Goal: Navigation & Orientation: Find specific page/section

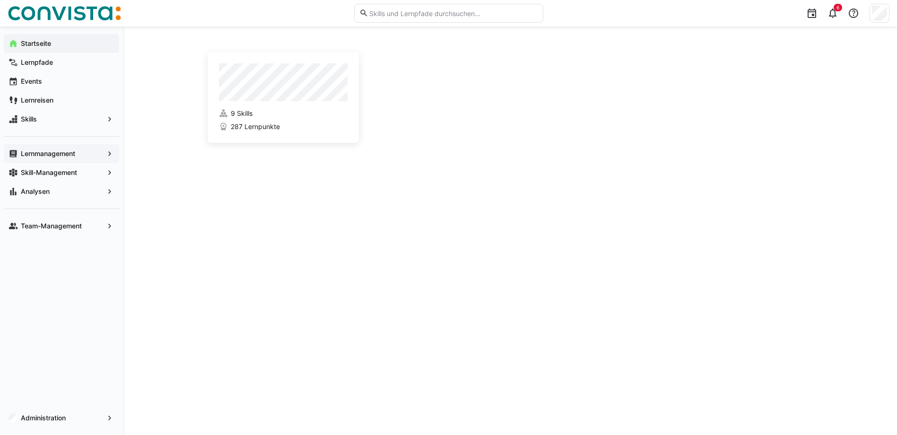
click at [0, 0] on app-navigation-label "Lernmanagement" at bounding box center [0, 0] width 0 height 0
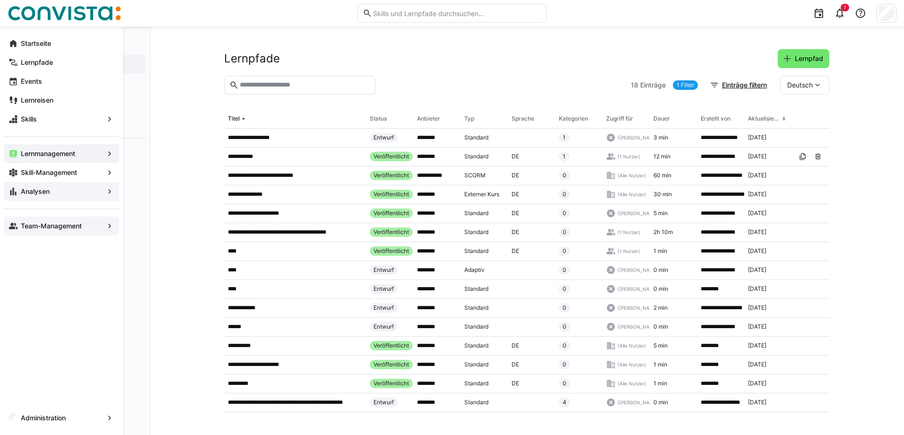
click at [0, 0] on app-navigation-label "Team-Management" at bounding box center [0, 0] width 0 height 0
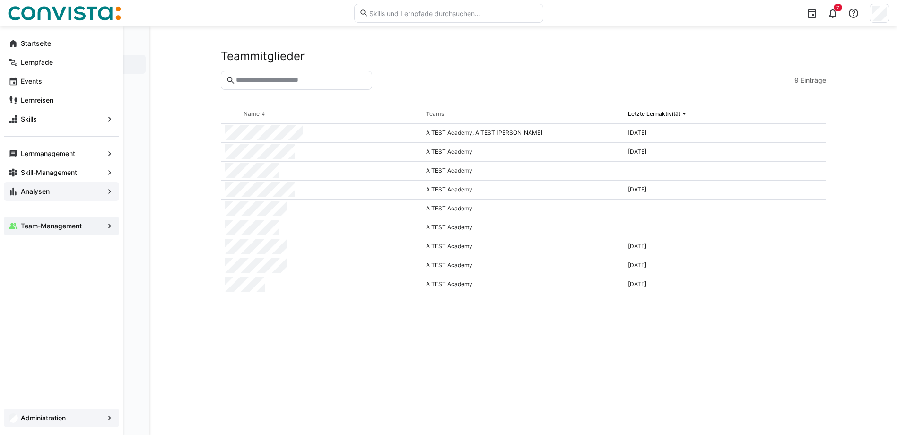
click at [0, 0] on app-navigation-label "Administration" at bounding box center [0, 0] width 0 height 0
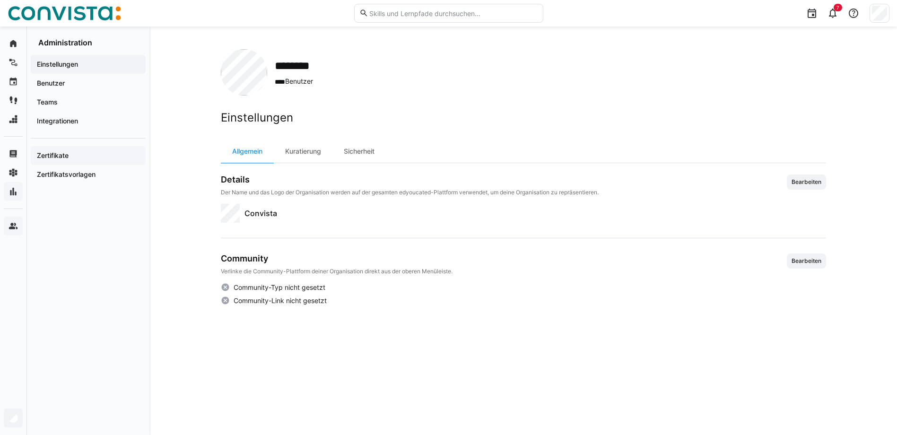
click at [64, 151] on span "Zertifikate" at bounding box center [87, 155] width 105 height 9
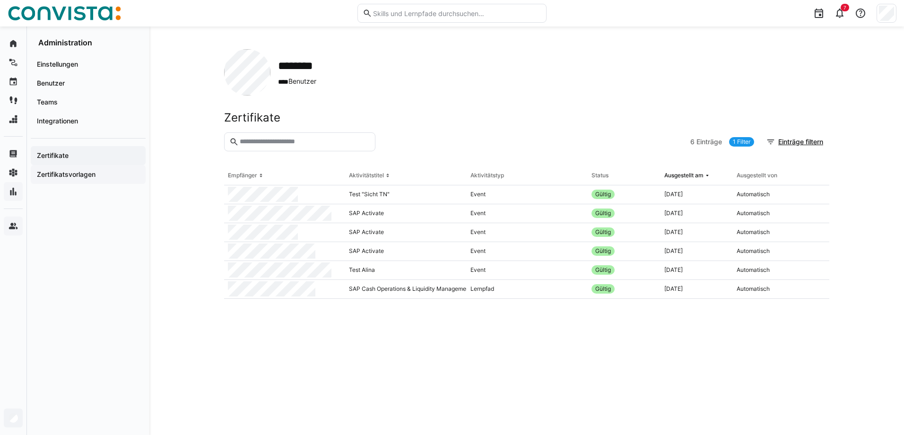
click at [0, 0] on app-navigation-label "Zertifikatsvorlagen" at bounding box center [0, 0] width 0 height 0
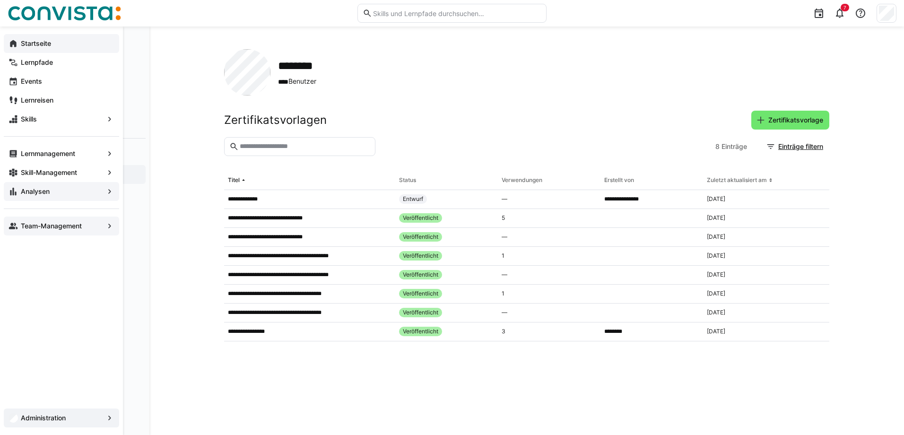
click at [48, 49] on div "Startseite" at bounding box center [61, 43] width 115 height 19
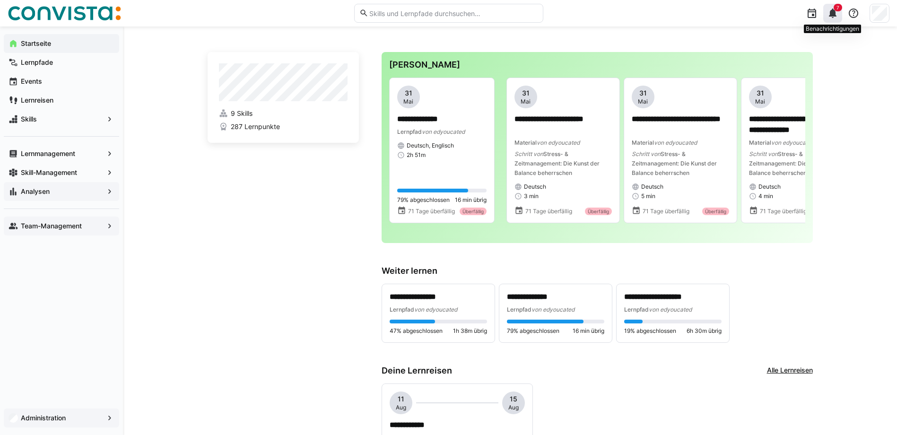
click at [827, 19] on div "7" at bounding box center [832, 13] width 19 height 19
